Goal: Check status: Check status

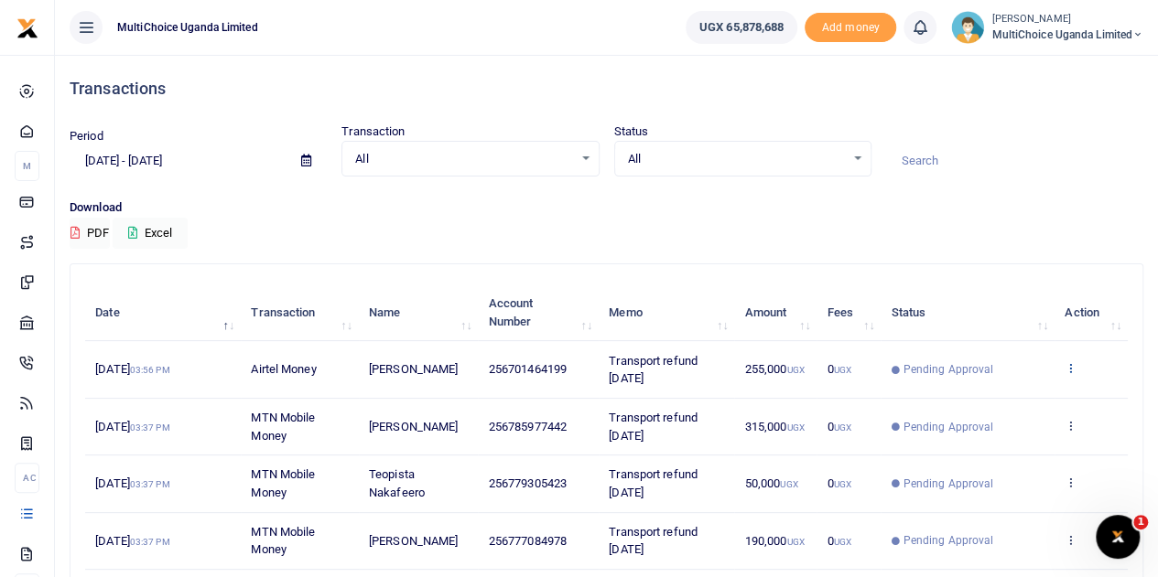
click at [1072, 368] on icon at bounding box center [1070, 367] width 12 height 13
click at [1034, 403] on link "View details" at bounding box center [1004, 400] width 145 height 26
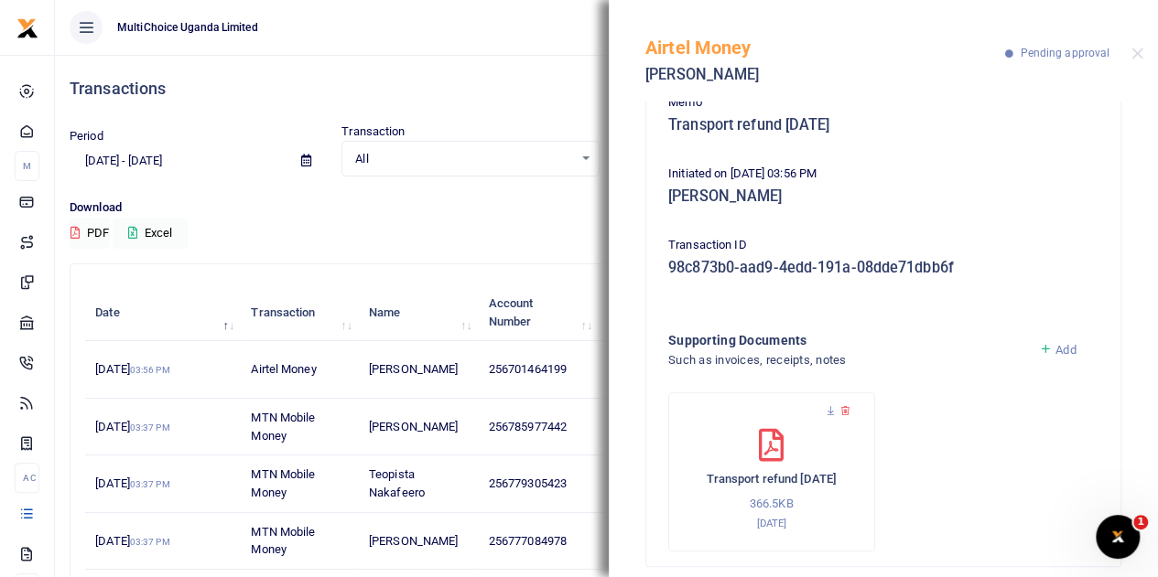
scroll to position [195, 0]
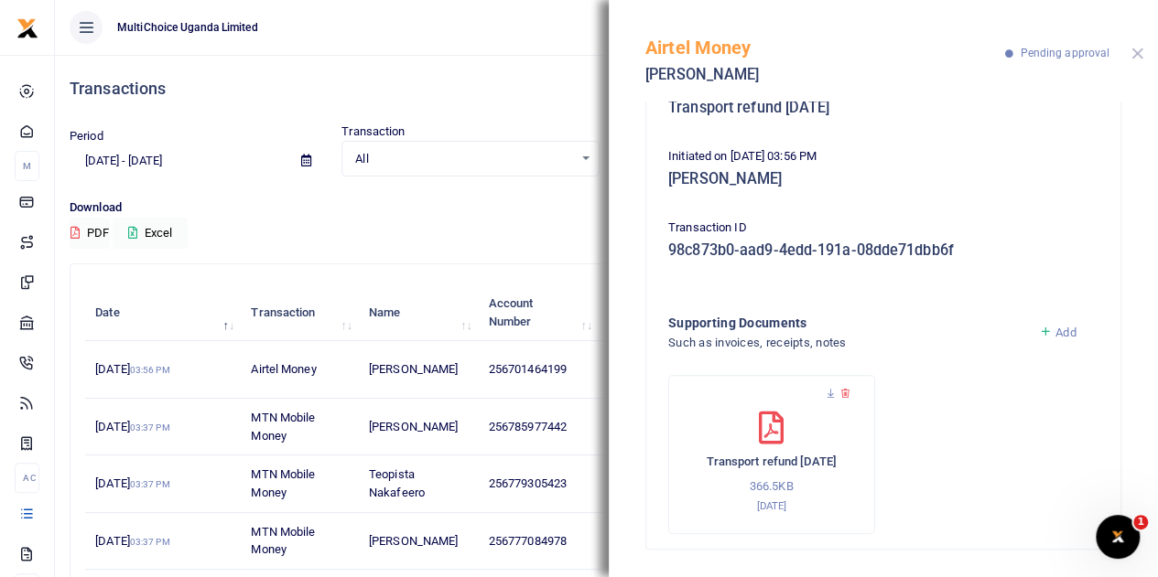
click at [1132, 55] on button "Close" at bounding box center [1137, 54] width 12 height 12
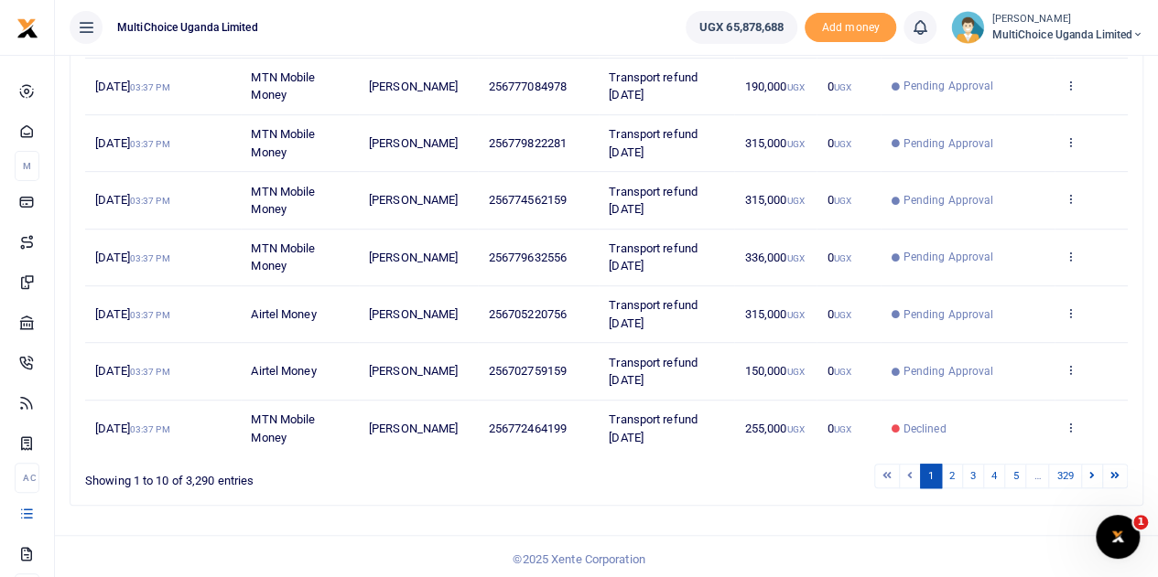
scroll to position [180, 0]
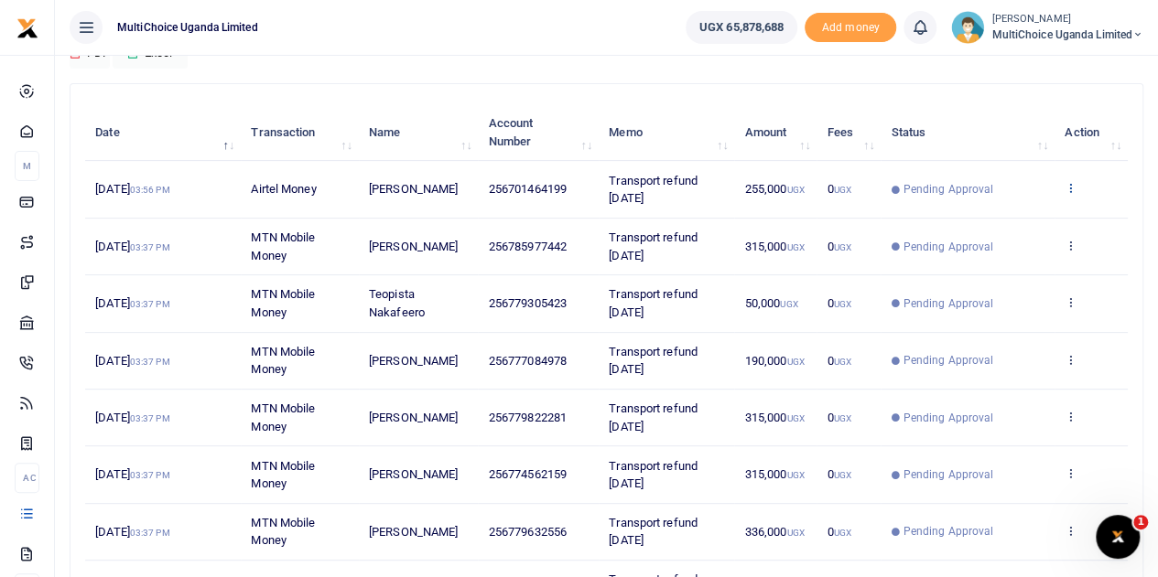
click at [1069, 186] on icon at bounding box center [1070, 187] width 12 height 13
click at [1012, 220] on link "View details" at bounding box center [1004, 220] width 145 height 26
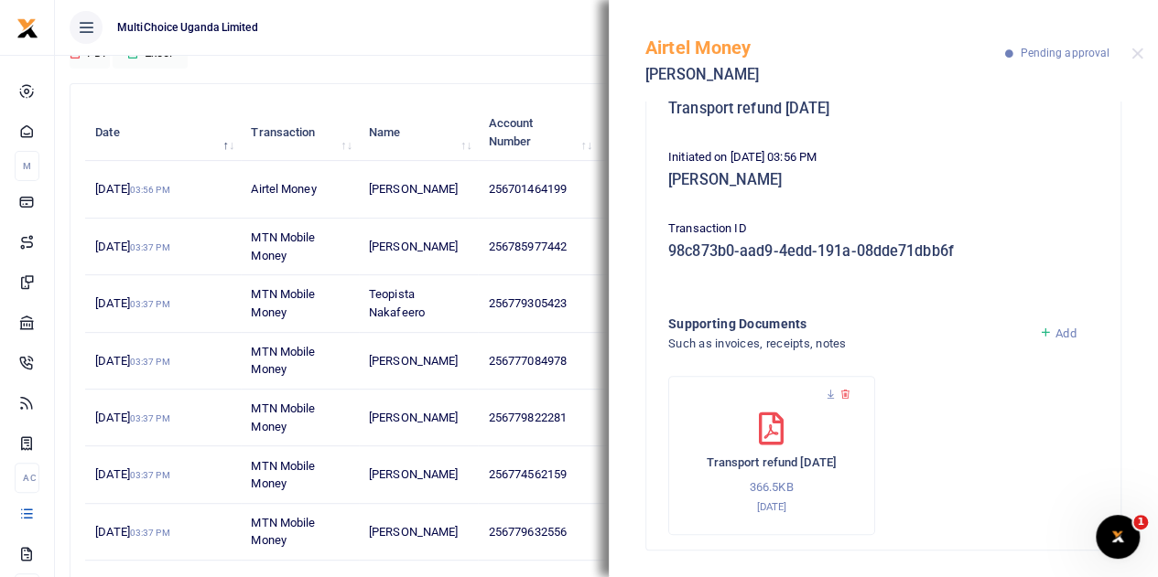
scroll to position [195, 0]
click at [1137, 48] on button "Close" at bounding box center [1137, 54] width 12 height 12
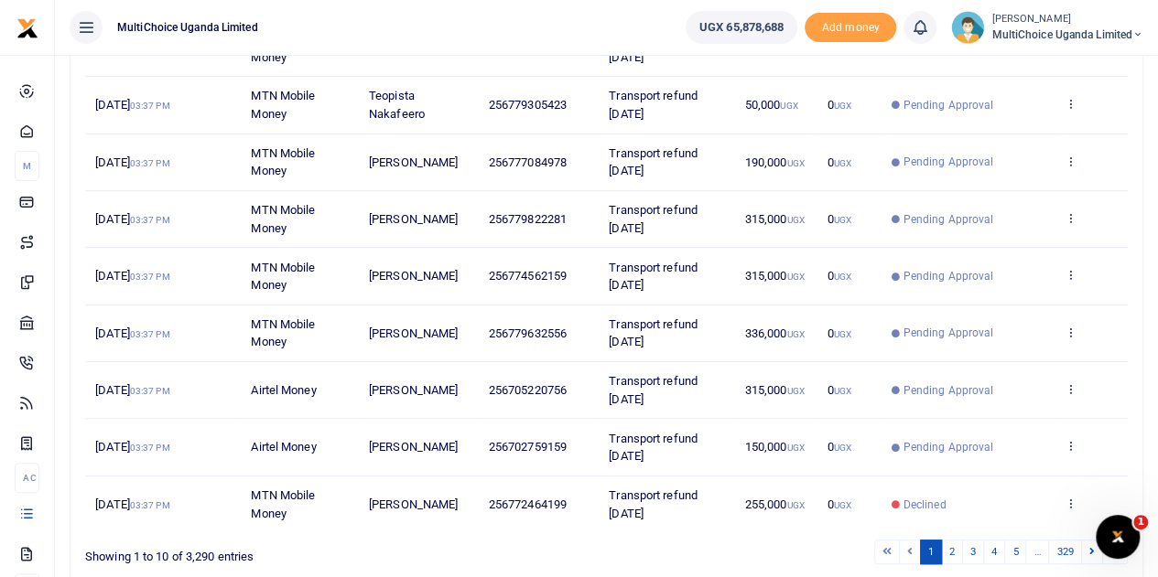
scroll to position [455, 0]
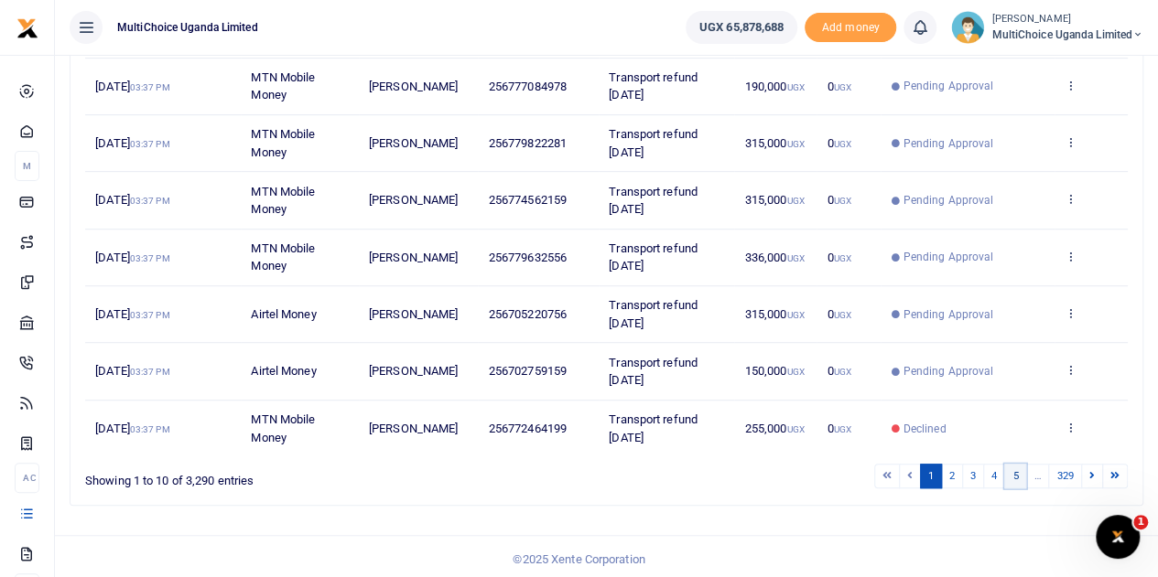
click at [1025, 476] on link "5" at bounding box center [1015, 476] width 22 height 25
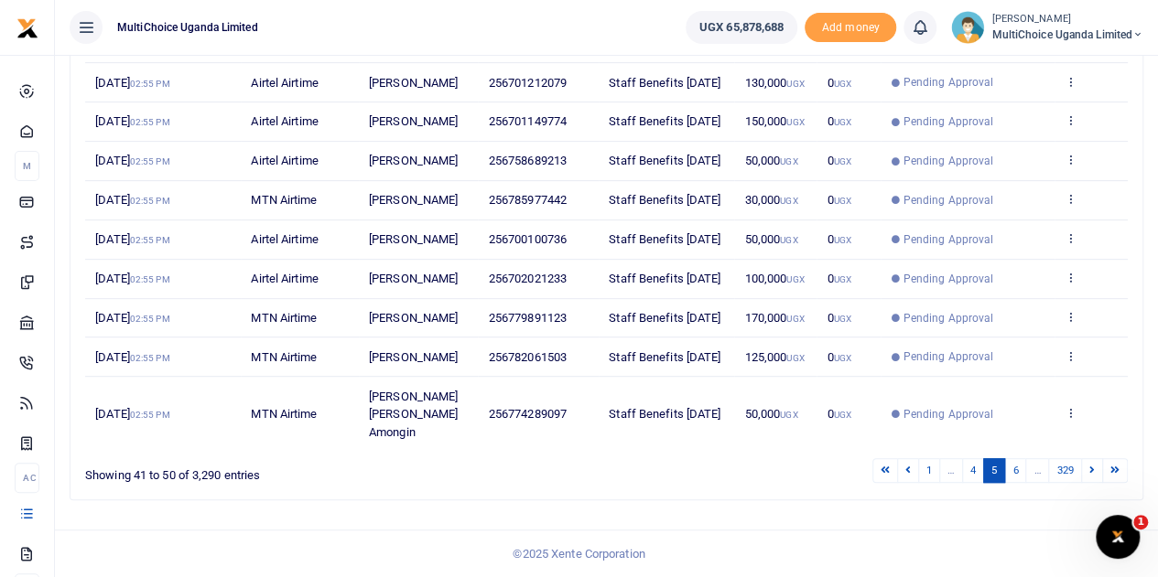
click at [1025, 476] on link "6" at bounding box center [1015, 470] width 22 height 25
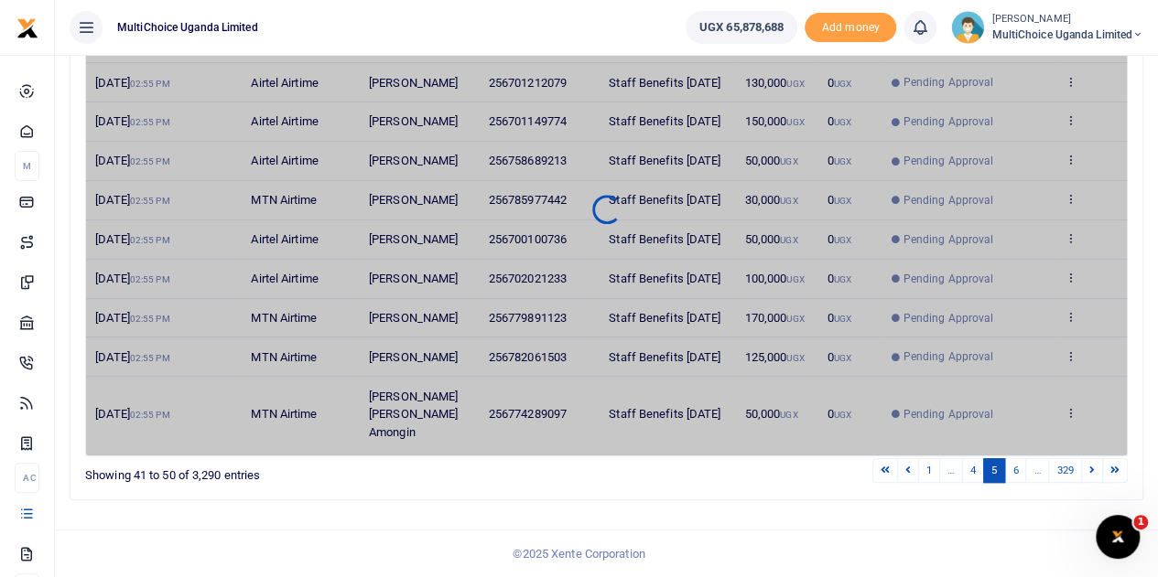
click at [1025, 476] on link "6" at bounding box center [1015, 470] width 22 height 25
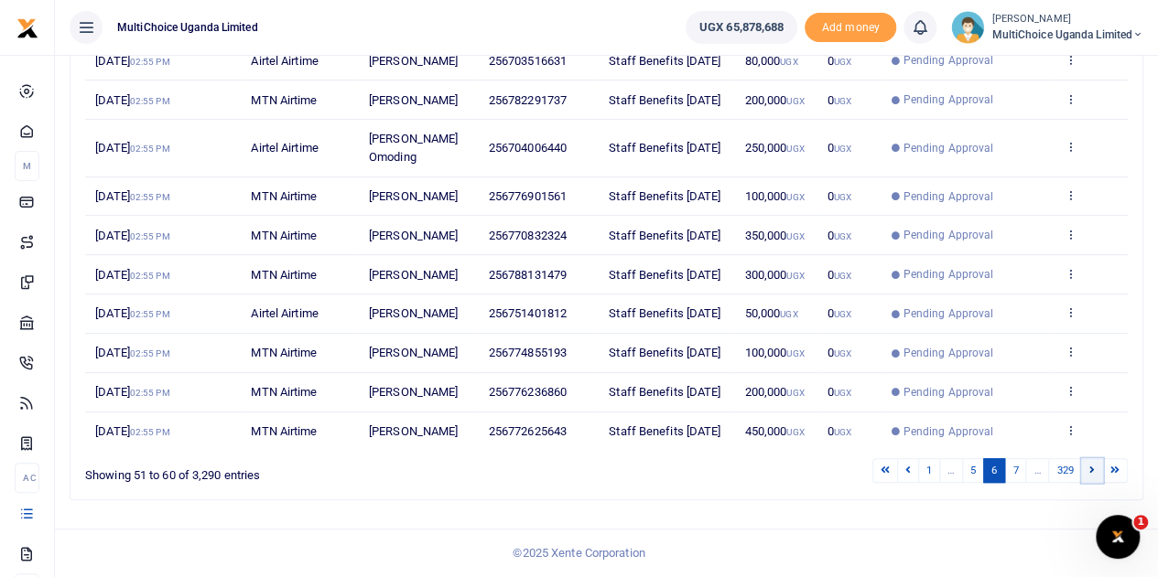
click at [1088, 470] on link at bounding box center [1092, 470] width 22 height 25
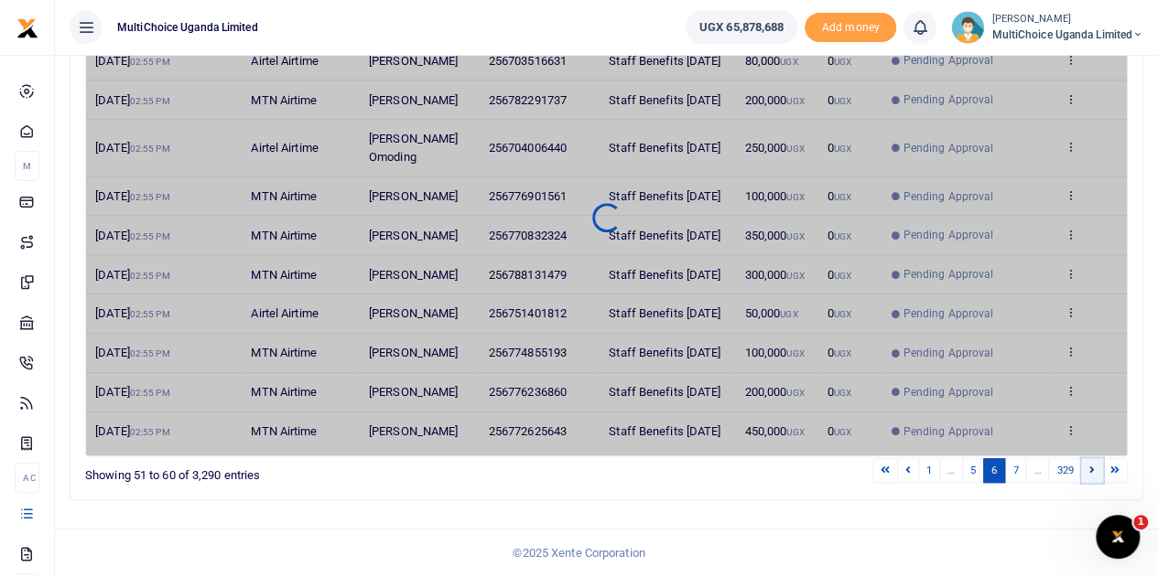
click at [1088, 470] on link at bounding box center [1092, 470] width 22 height 25
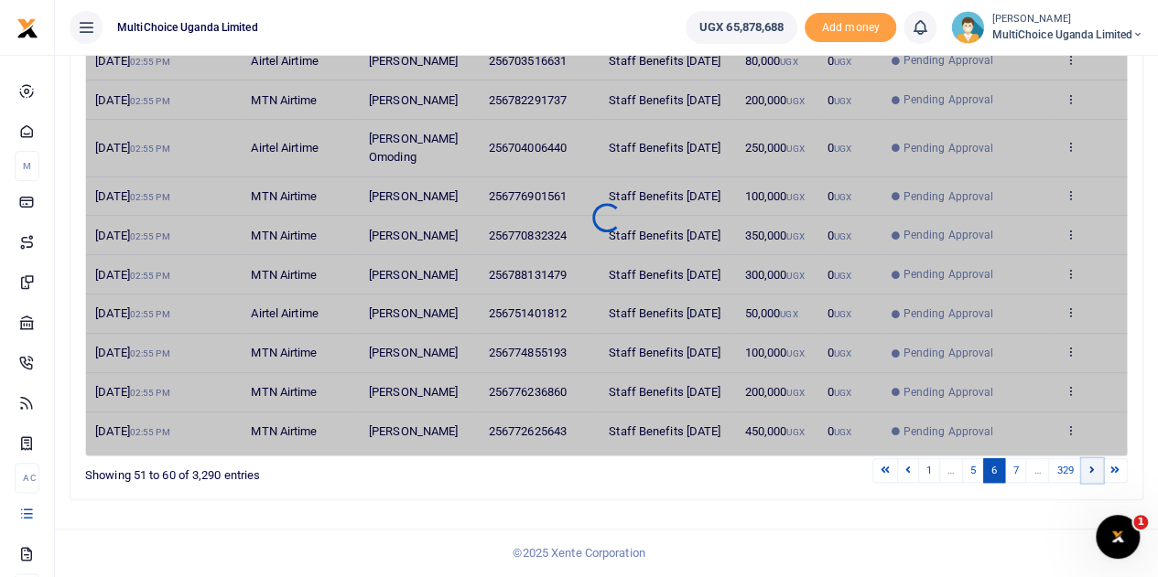
click at [1088, 470] on link at bounding box center [1092, 470] width 22 height 25
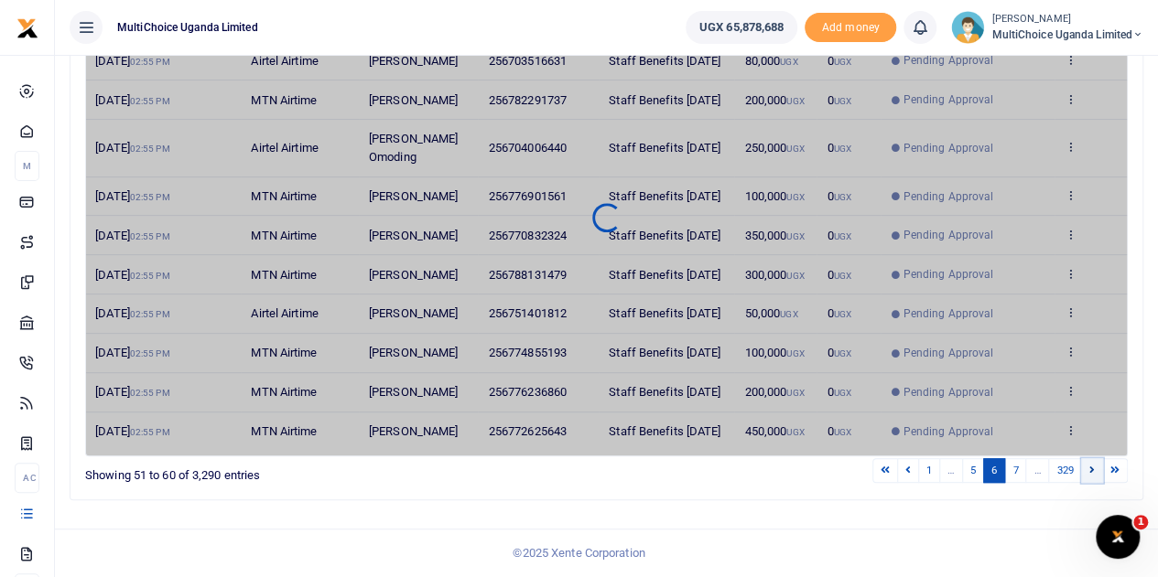
click at [1088, 470] on link at bounding box center [1092, 470] width 22 height 25
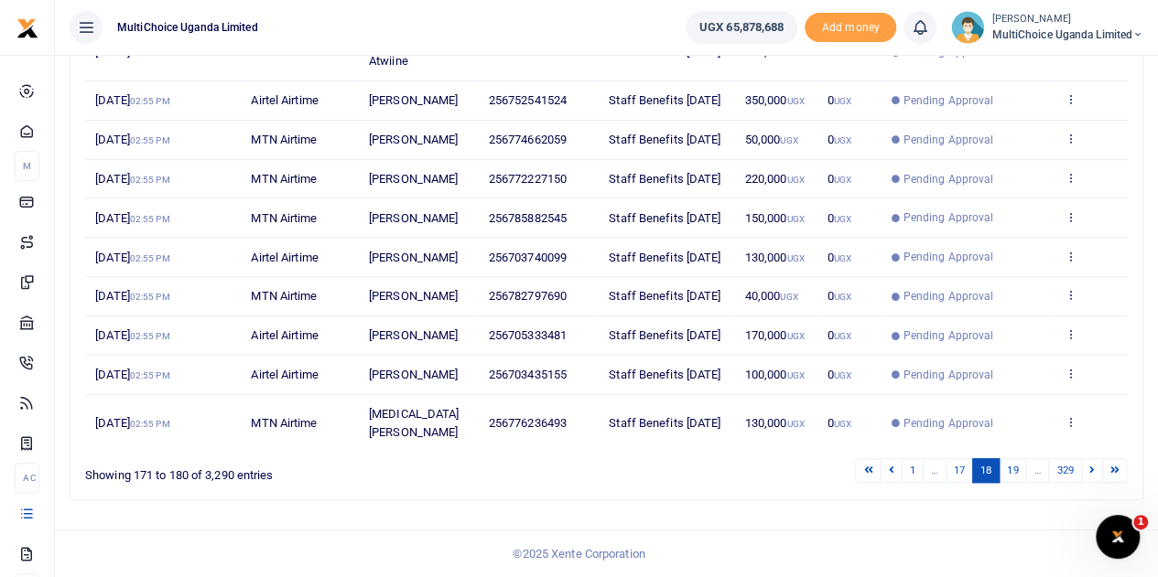
click at [1096, 474] on link at bounding box center [1092, 470] width 22 height 25
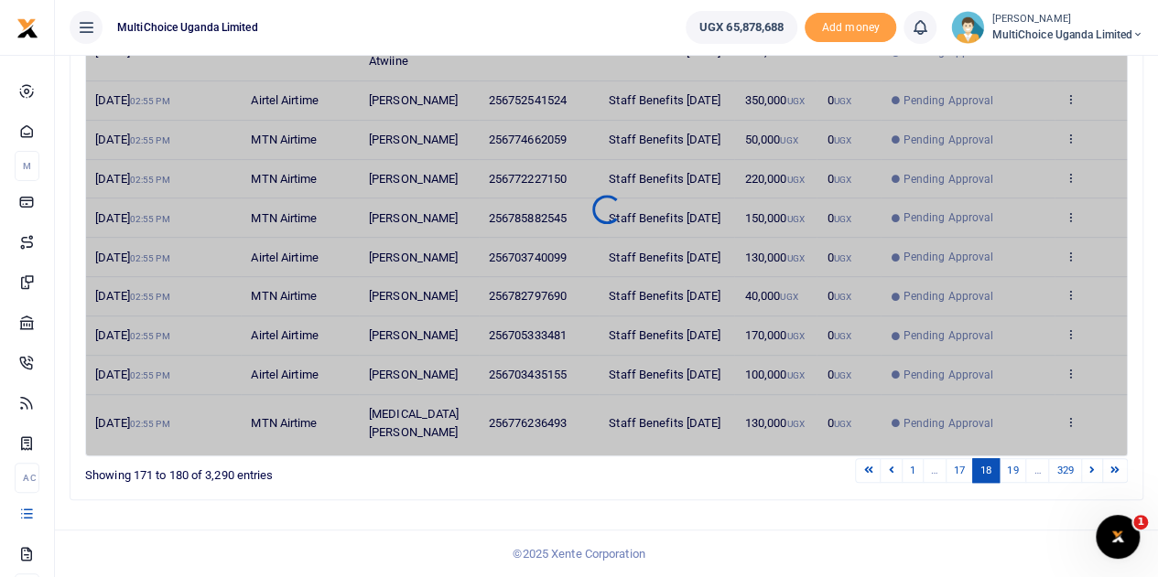
click at [1096, 474] on link at bounding box center [1092, 470] width 22 height 25
click at [1095, 473] on link at bounding box center [1092, 470] width 22 height 25
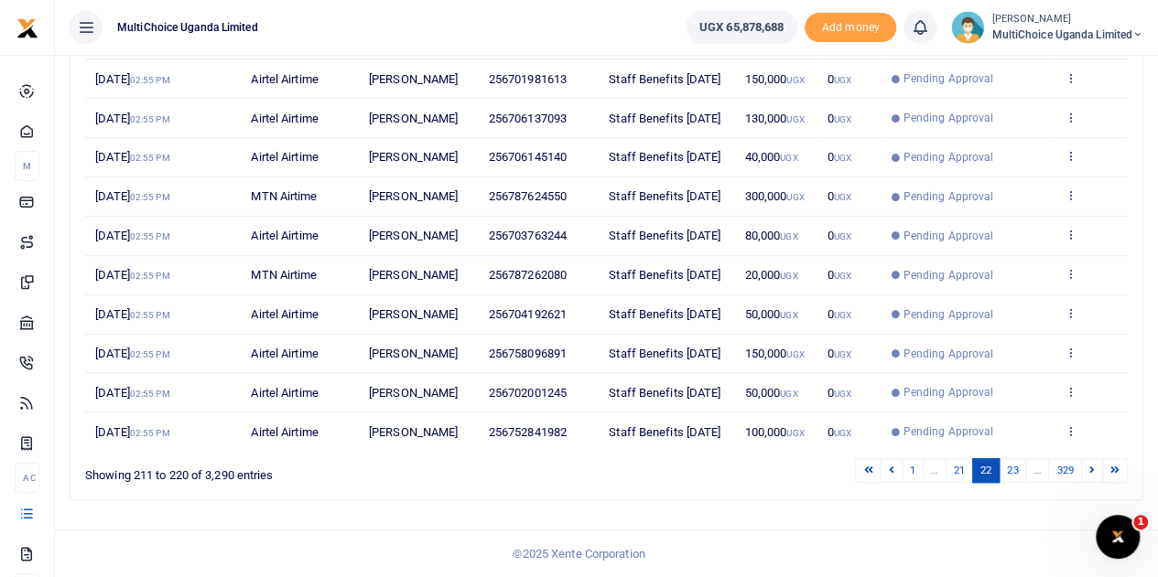
click at [1095, 473] on link at bounding box center [1092, 470] width 22 height 25
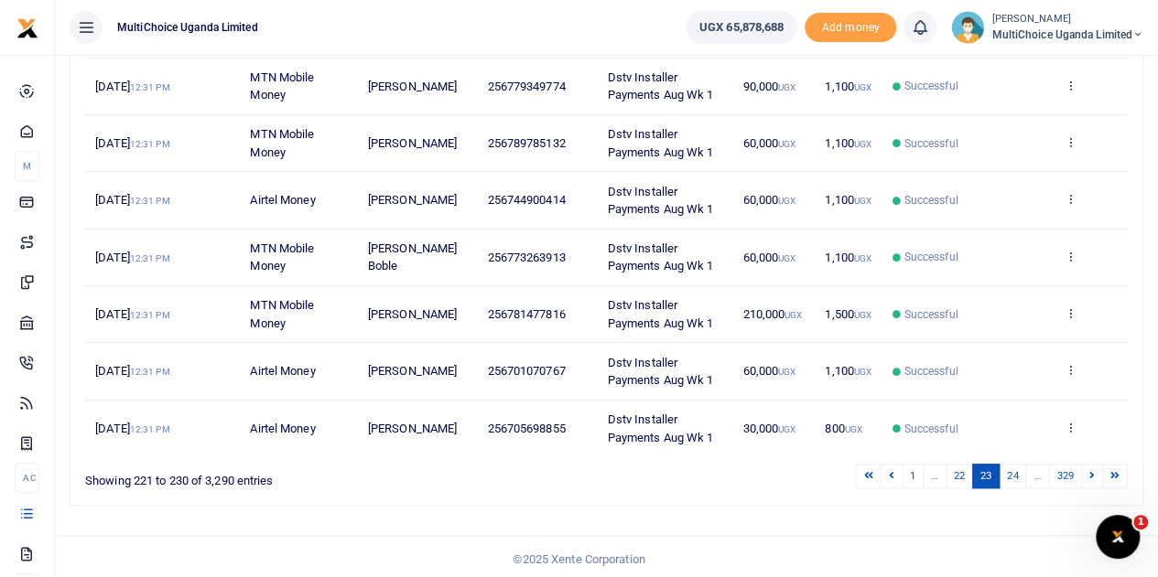
click at [1095, 462] on div "Date Transaction Name Account Number Memo Amount Fees Status Action [DATE] 12:3…" at bounding box center [606, 143] width 1042 height 638
click at [893, 480] on icon at bounding box center [890, 475] width 5 height 10
click at [893, 470] on icon at bounding box center [890, 475] width 5 height 10
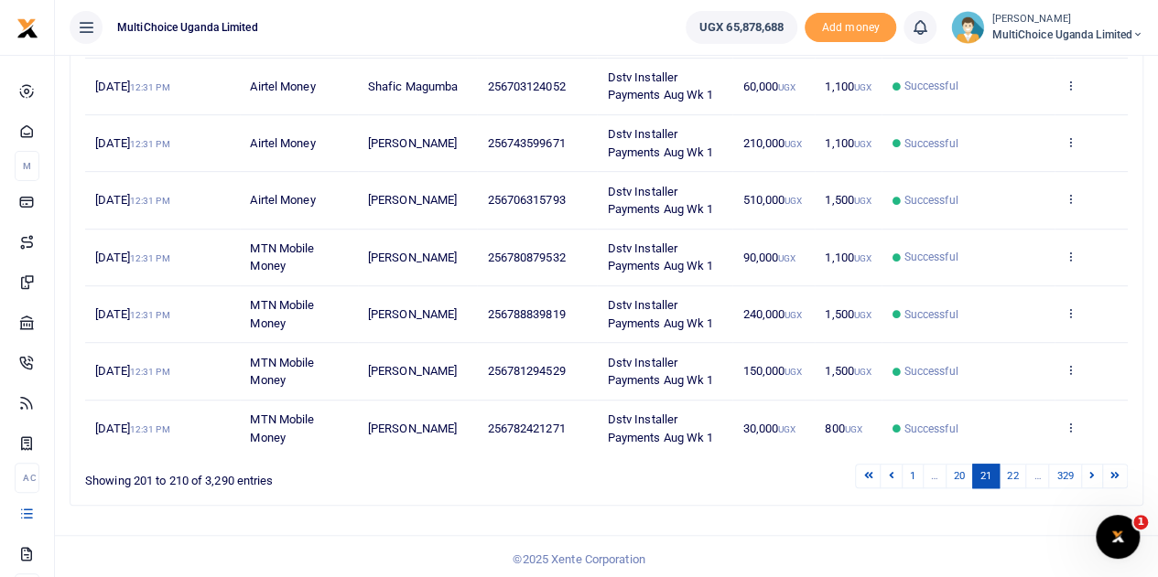
click at [893, 470] on icon at bounding box center [890, 475] width 5 height 10
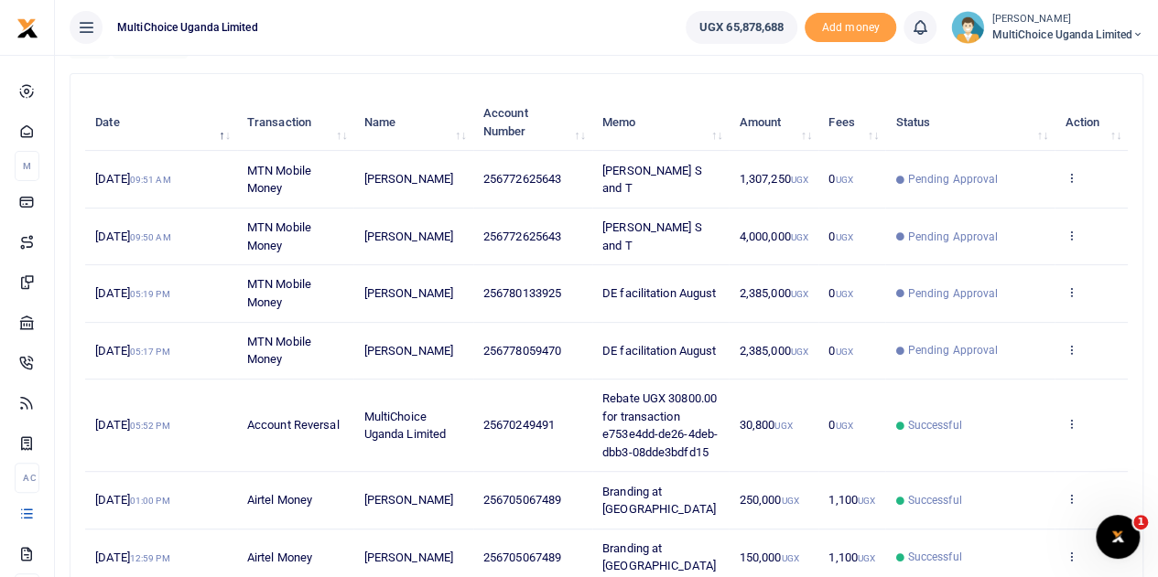
scroll to position [180, 0]
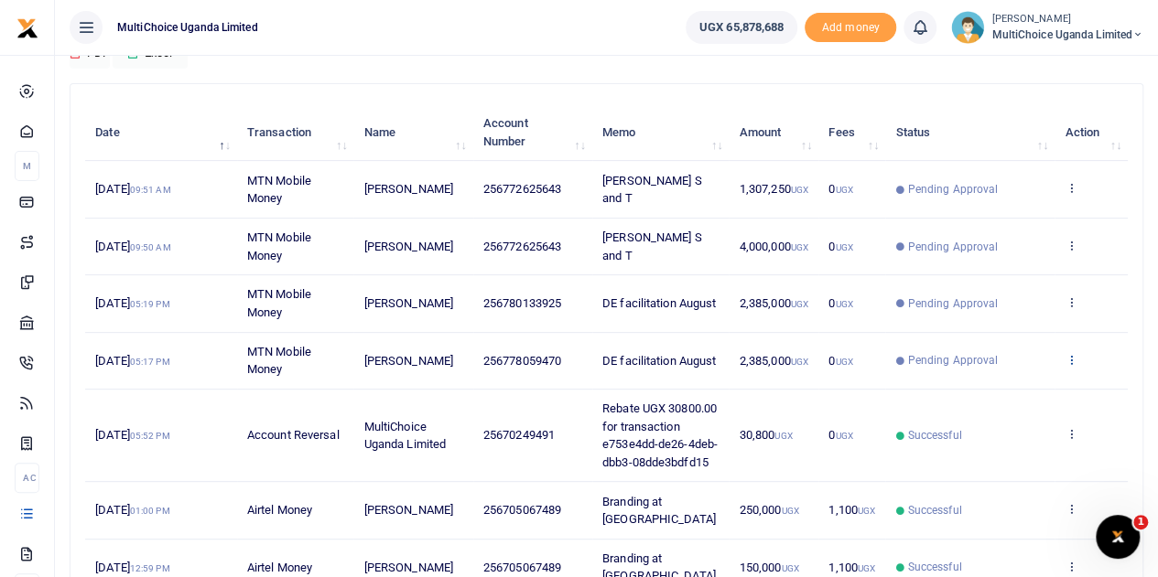
click at [1070, 353] on icon at bounding box center [1070, 359] width 12 height 13
click at [1013, 390] on link "View details" at bounding box center [1004, 390] width 145 height 26
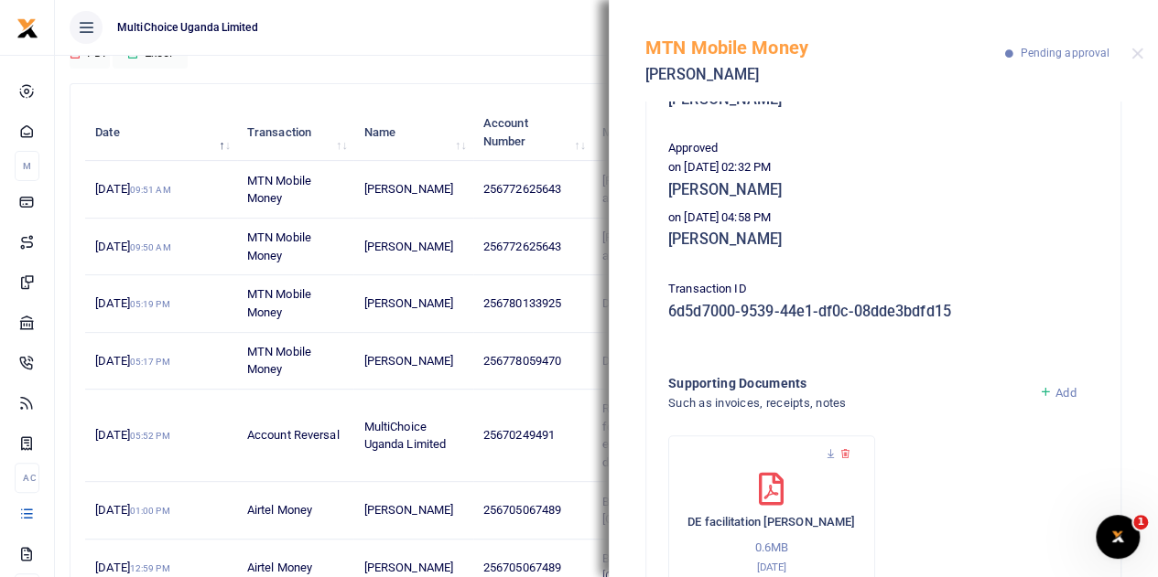
scroll to position [183, 0]
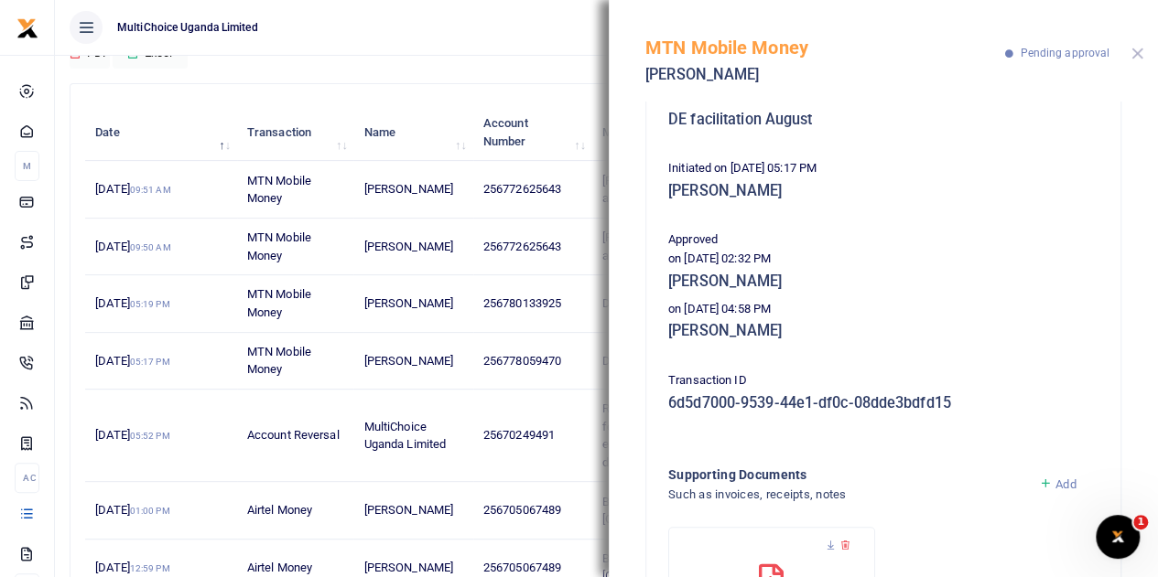
click at [1136, 48] on button "Close" at bounding box center [1137, 54] width 12 height 12
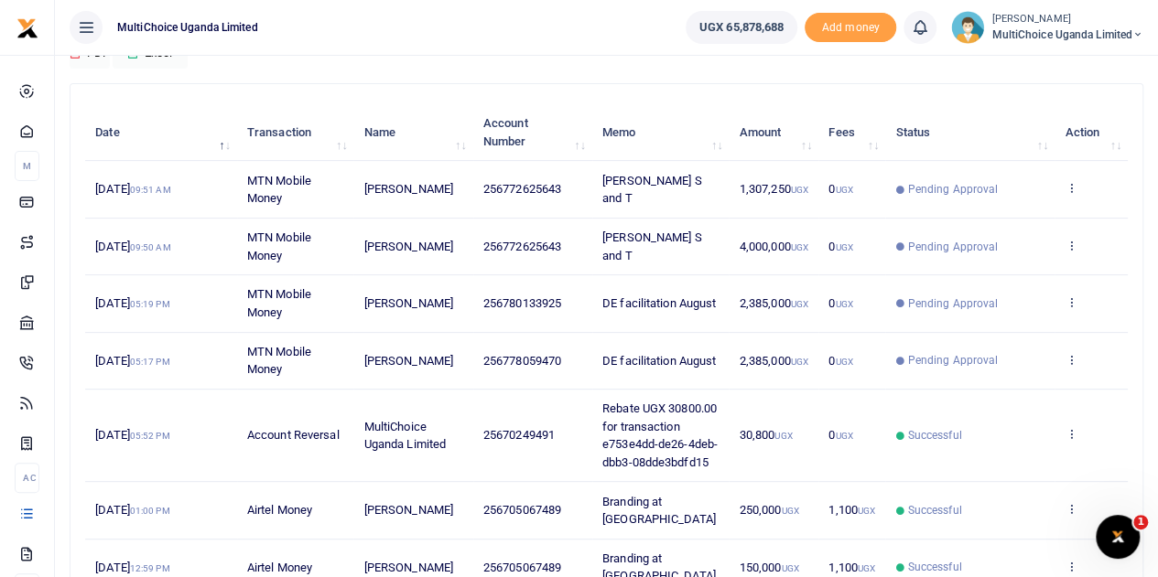
click at [1061, 188] on td "View details Send again" at bounding box center [1090, 189] width 73 height 57
click at [1076, 189] on td "View details Send again" at bounding box center [1090, 189] width 73 height 57
click at [1076, 189] on icon at bounding box center [1070, 187] width 12 height 13
click at [1024, 203] on div "View details Send again" at bounding box center [1004, 240] width 146 height 82
click at [1071, 186] on icon at bounding box center [1070, 187] width 12 height 13
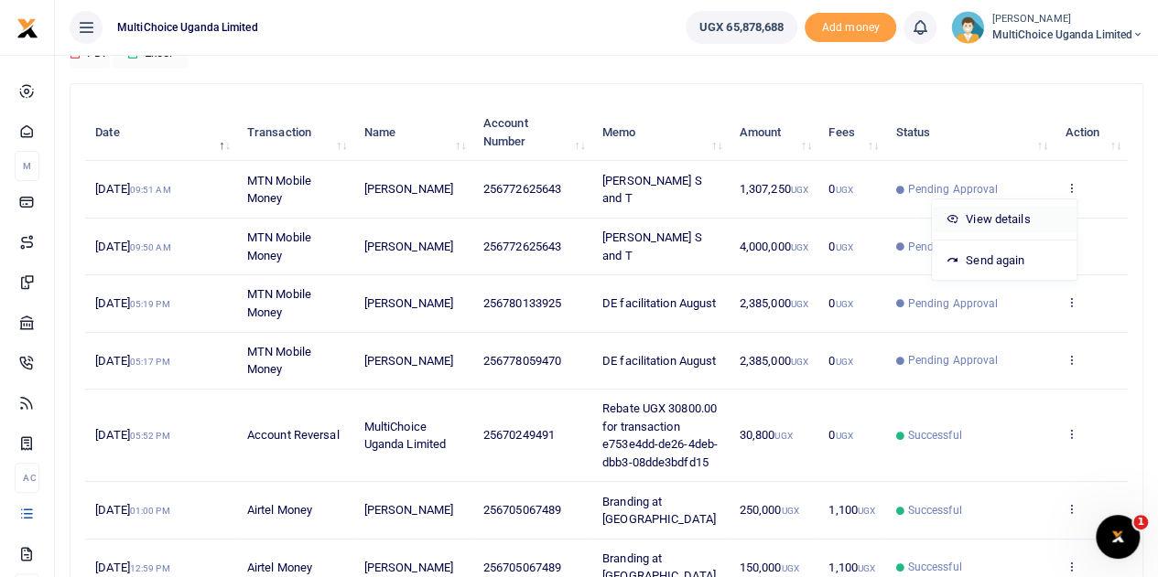
click at [1028, 221] on link "View details" at bounding box center [1004, 220] width 145 height 26
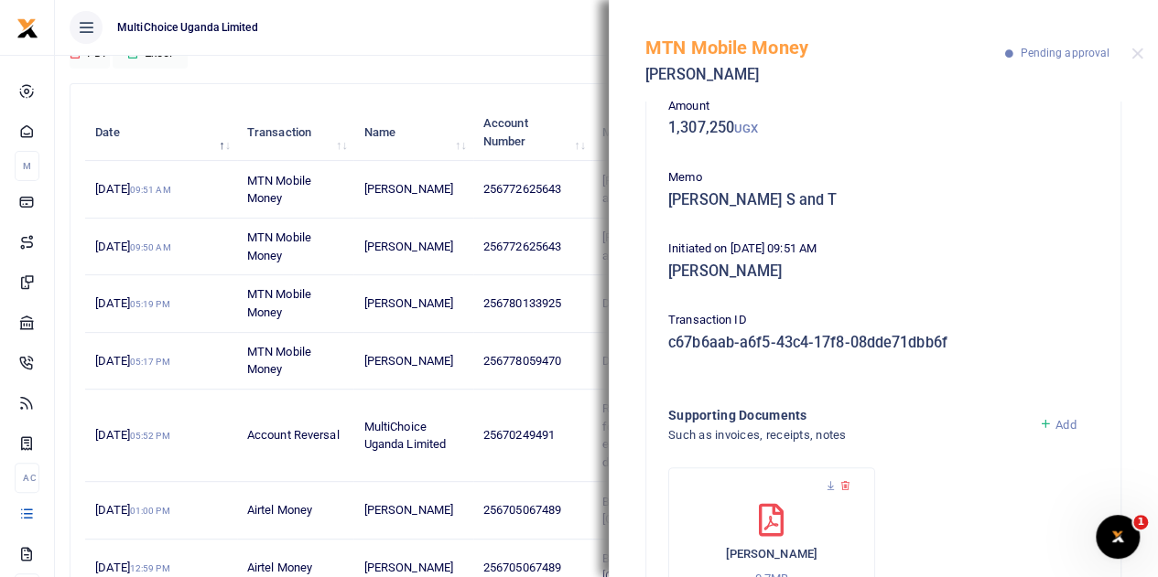
scroll to position [195, 0]
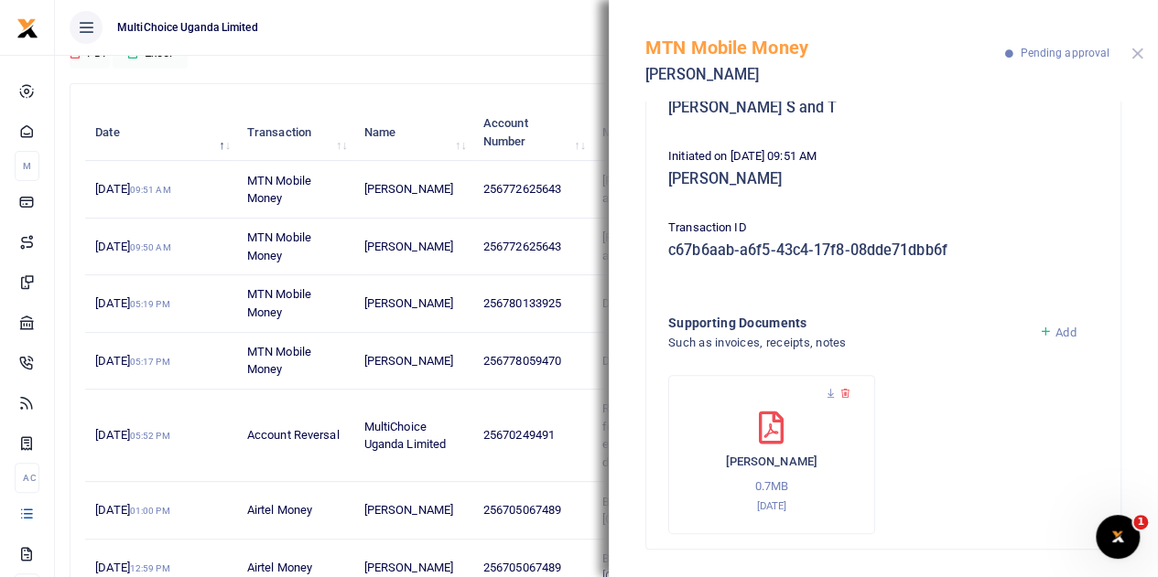
click at [1138, 54] on button "Close" at bounding box center [1137, 54] width 12 height 12
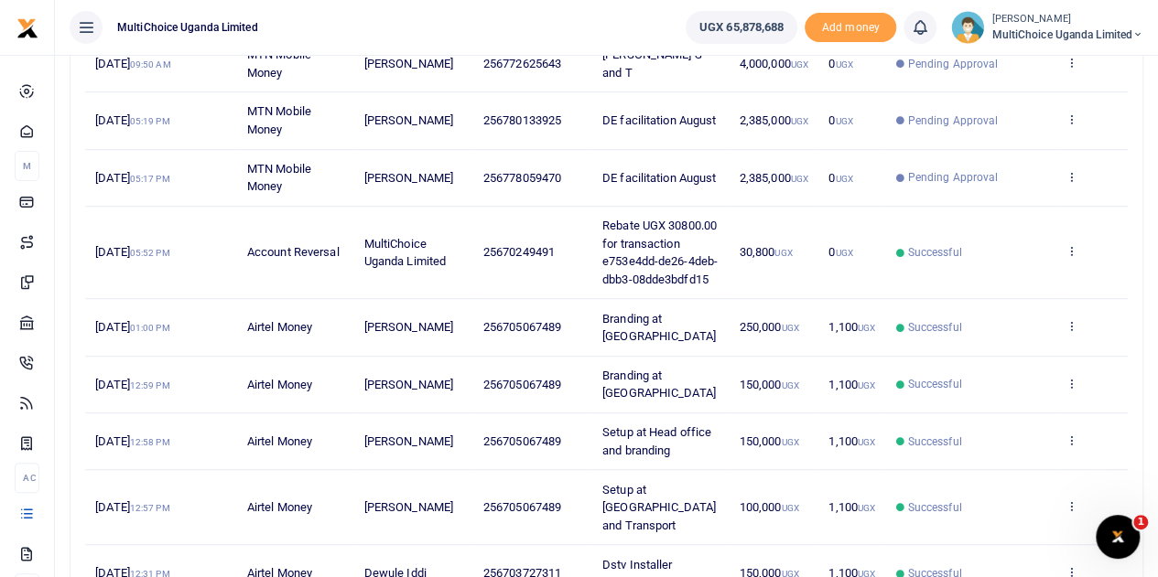
scroll to position [544, 0]
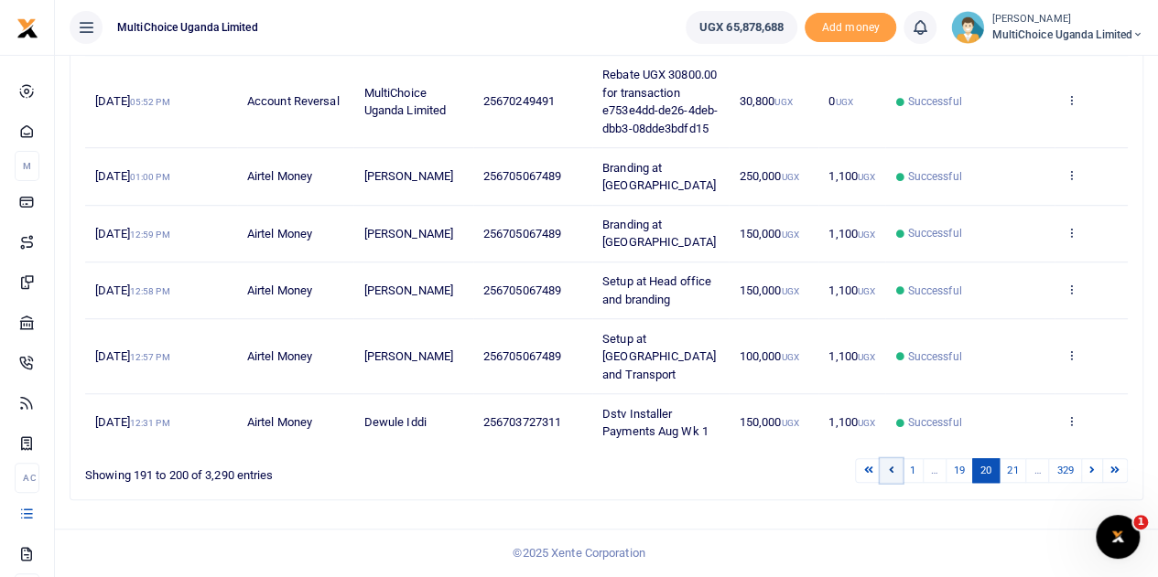
click at [892, 468] on icon at bounding box center [890, 470] width 5 height 10
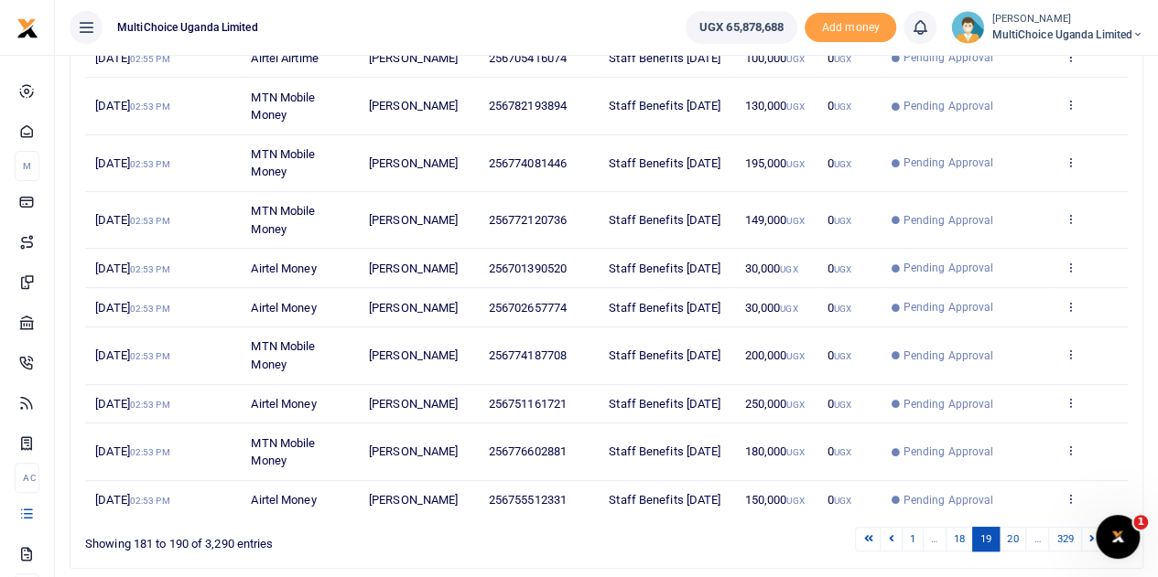
scroll to position [455, 0]
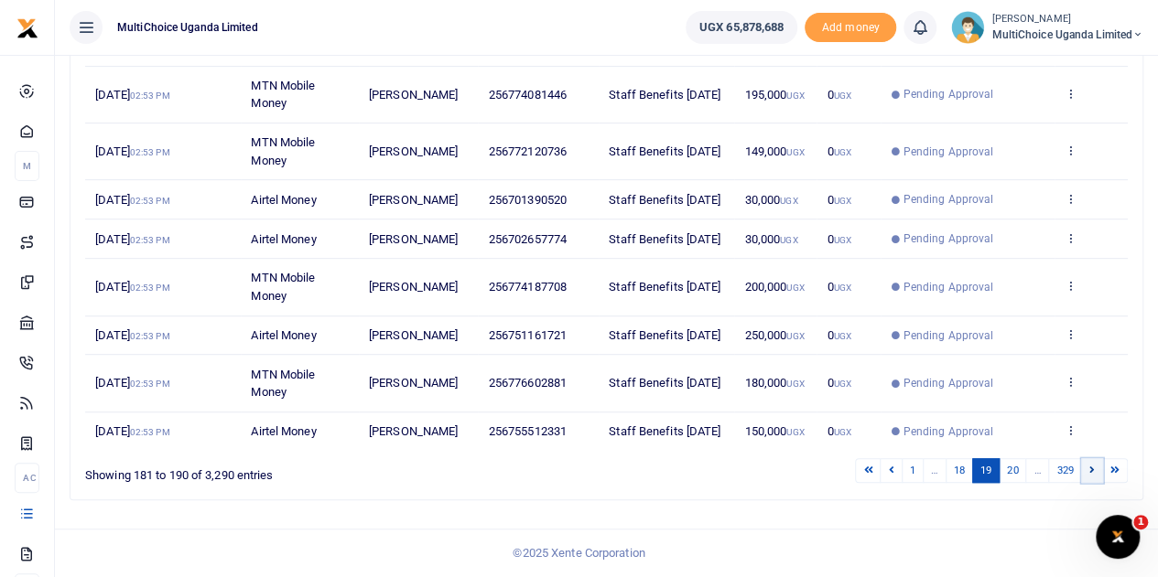
click at [1098, 469] on link at bounding box center [1092, 470] width 22 height 25
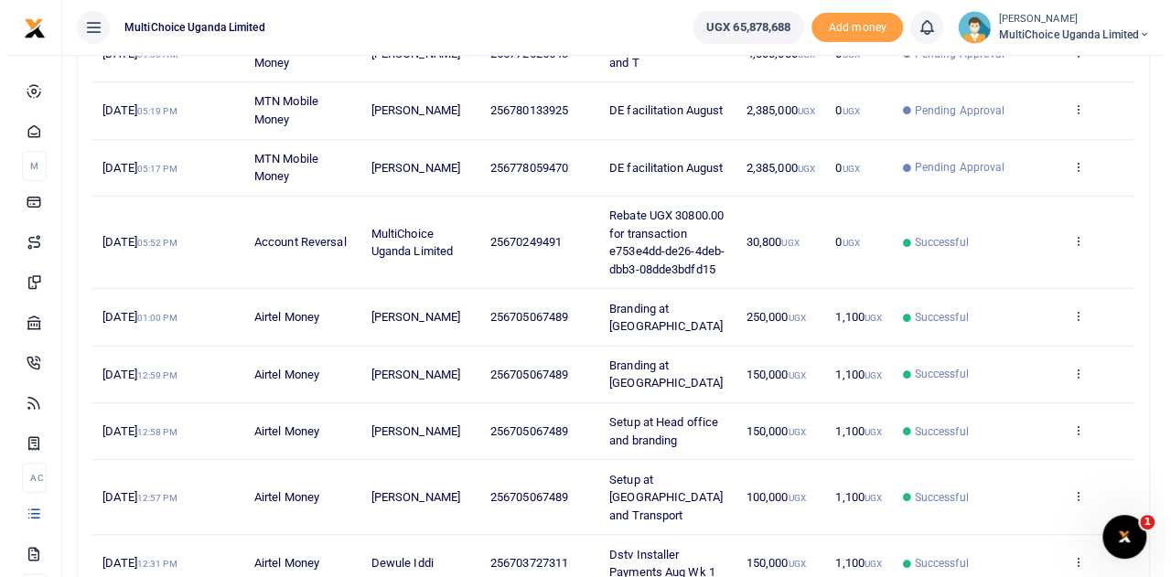
scroll to position [180, 0]
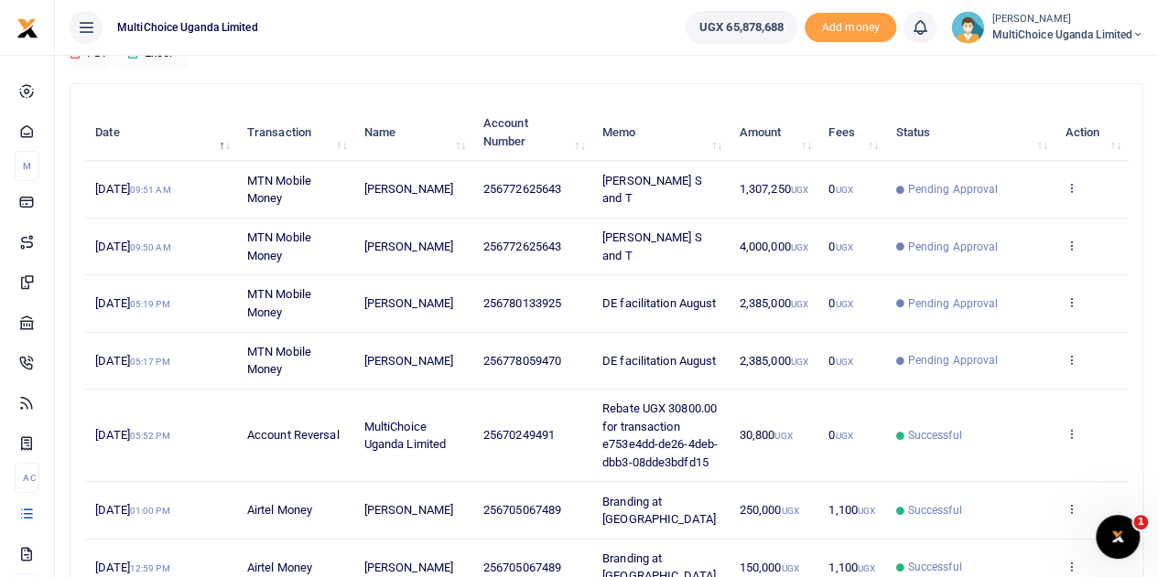
click at [1007, 404] on td "Successful" at bounding box center [969, 436] width 169 height 92
